Goal: Transaction & Acquisition: Download file/media

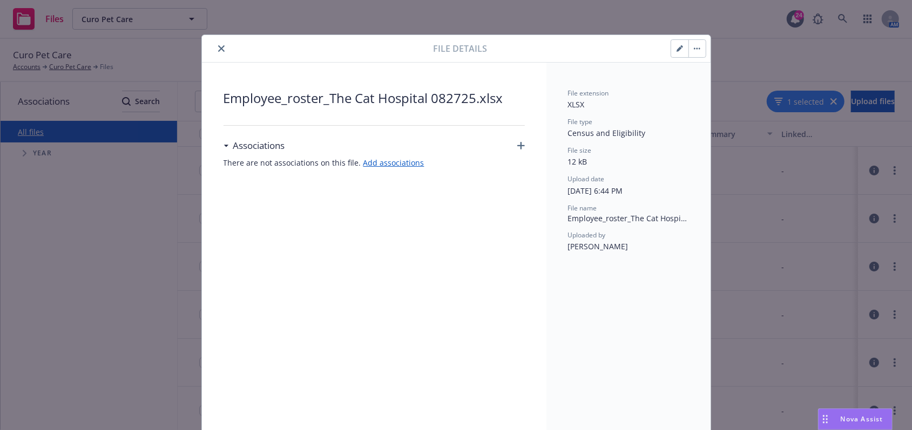
click at [676, 41] on button "button" at bounding box center [679, 48] width 17 height 17
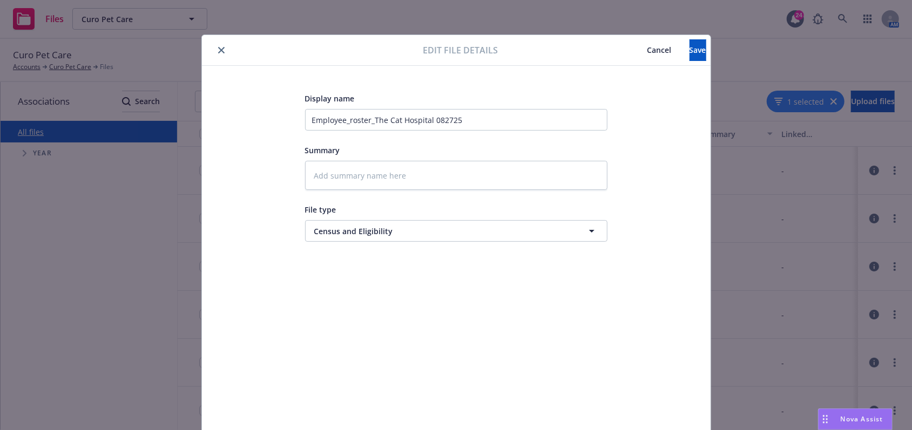
click at [647, 52] on span "Cancel" at bounding box center [659, 50] width 24 height 10
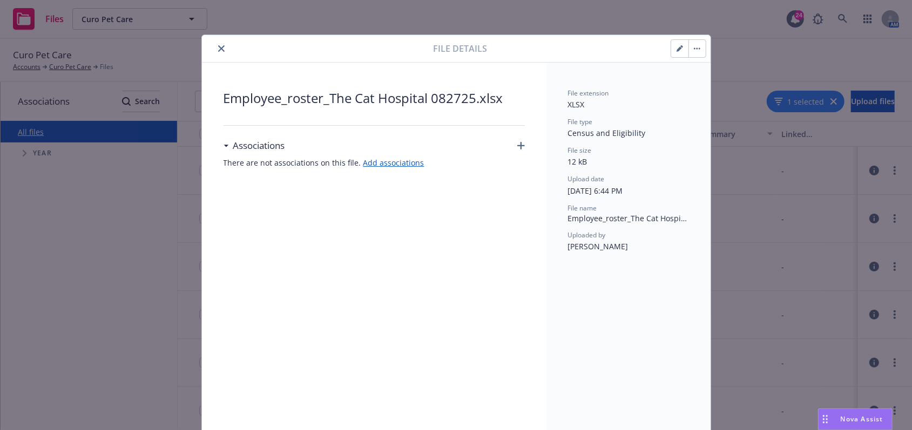
click at [696, 49] on icon "button" at bounding box center [697, 49] width 2 height 2
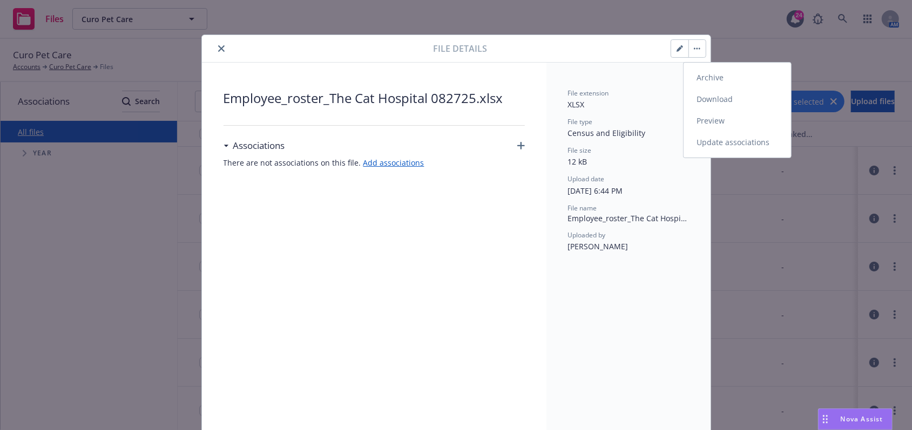
click at [714, 91] on link "Download" at bounding box center [736, 100] width 107 height 22
